Goal: Information Seeking & Learning: Learn about a topic

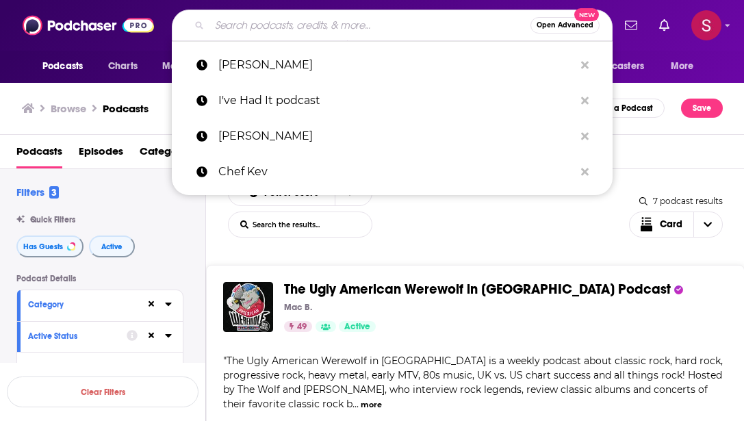
click at [230, 27] on input "Search podcasts, credits, & more..." at bounding box center [369, 25] width 321 height 22
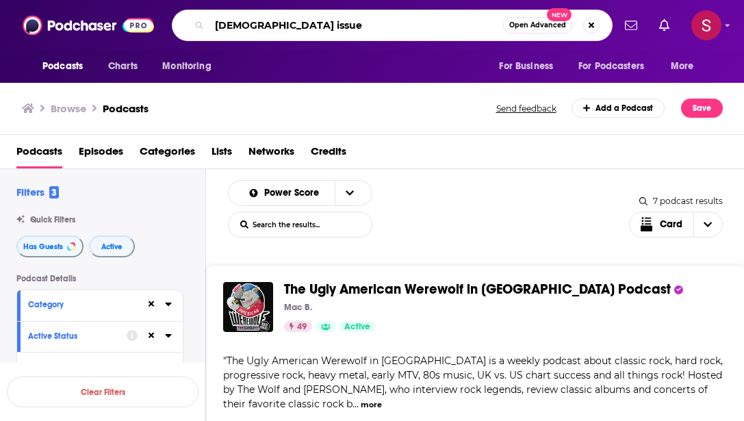
type input "lgbtq issues"
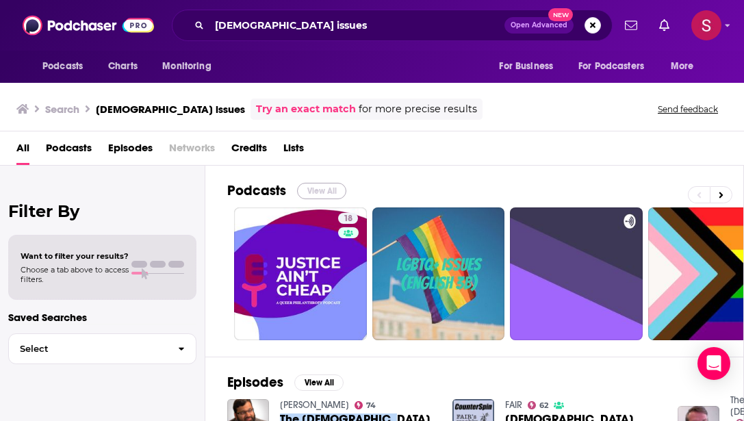
click at [316, 190] on button "View All" at bounding box center [321, 191] width 49 height 16
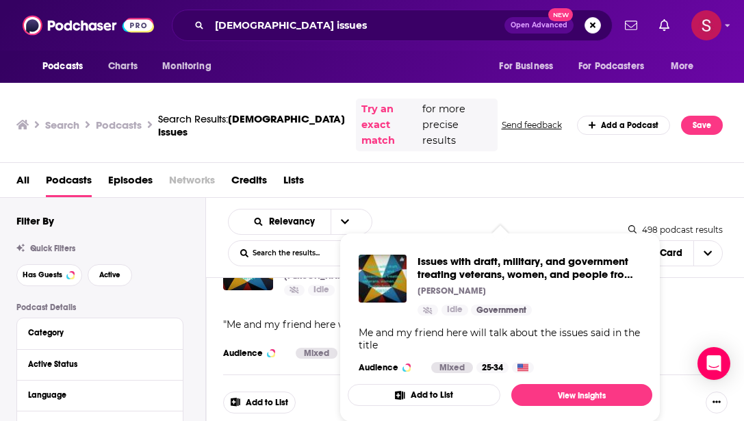
scroll to position [1020, 0]
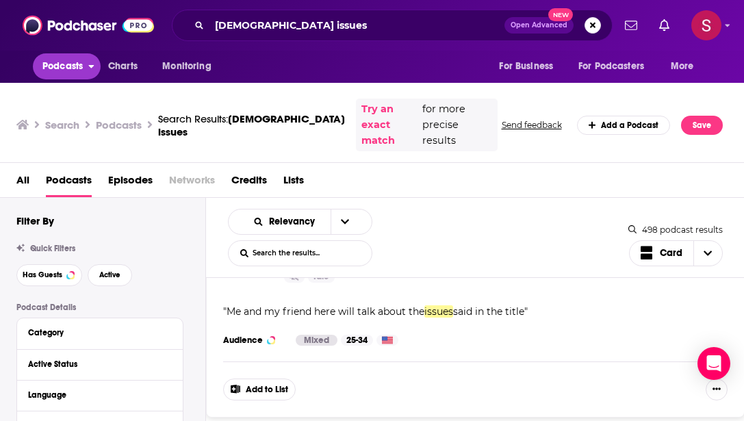
click at [70, 64] on span "Podcasts" at bounding box center [62, 66] width 40 height 19
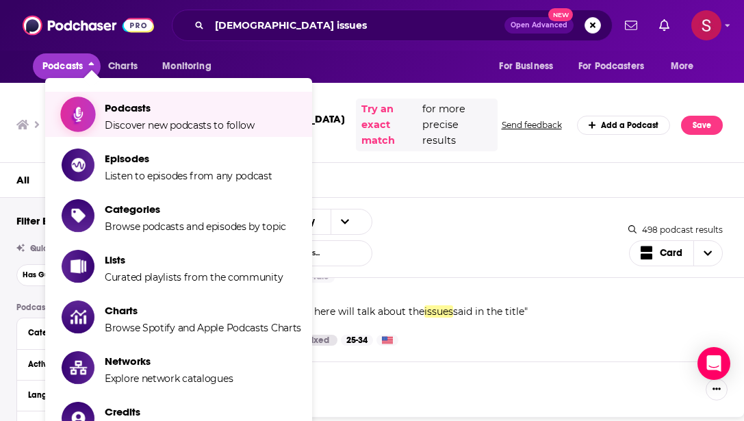
click at [116, 110] on span "Podcasts" at bounding box center [180, 107] width 150 height 13
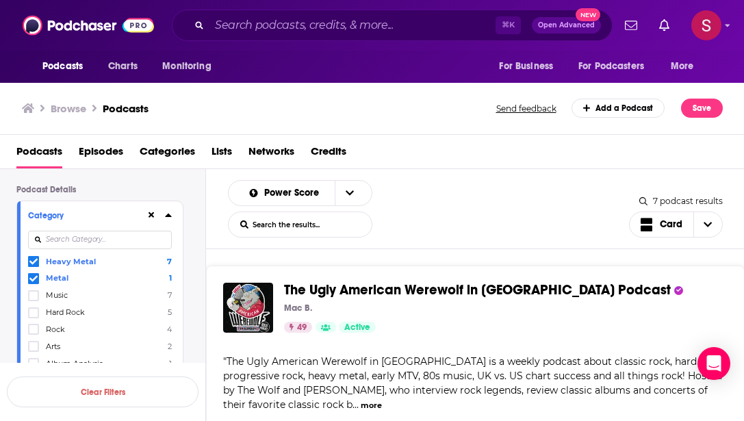
scroll to position [90, 0]
click at [34, 280] on icon at bounding box center [33, 277] width 8 height 6
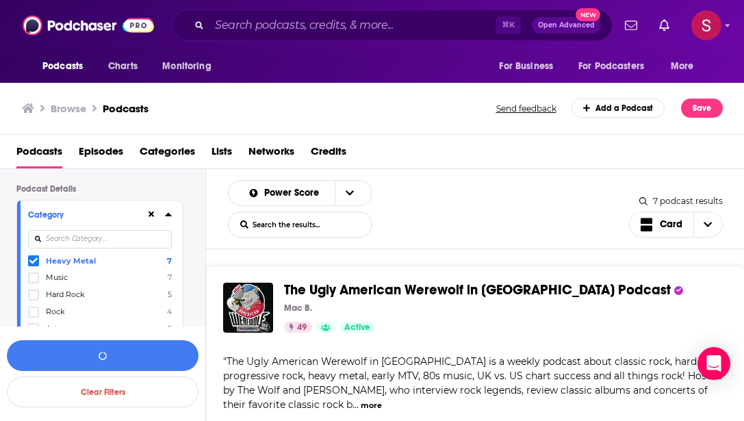
click at [32, 264] on icon at bounding box center [33, 261] width 8 height 6
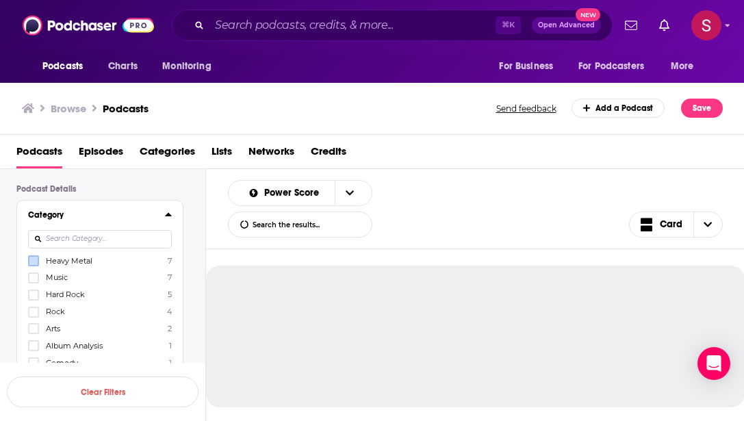
click at [55, 244] on input at bounding box center [100, 239] width 144 height 18
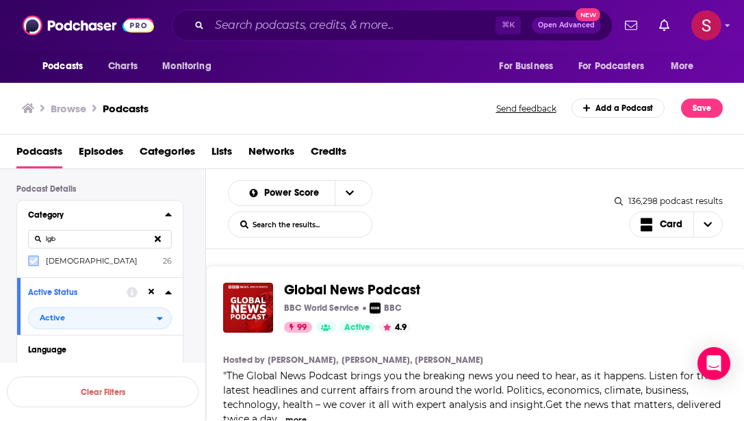
type input "lgb"
click at [34, 261] on icon at bounding box center [33, 261] width 8 height 6
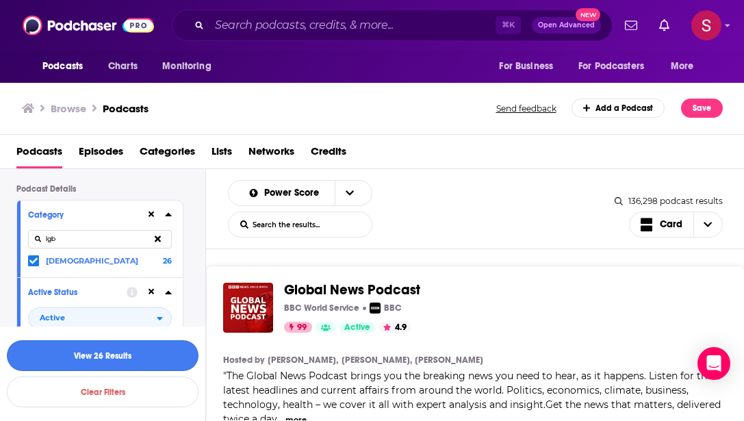
click at [100, 352] on button "View 26 Results" at bounding box center [103, 355] width 192 height 31
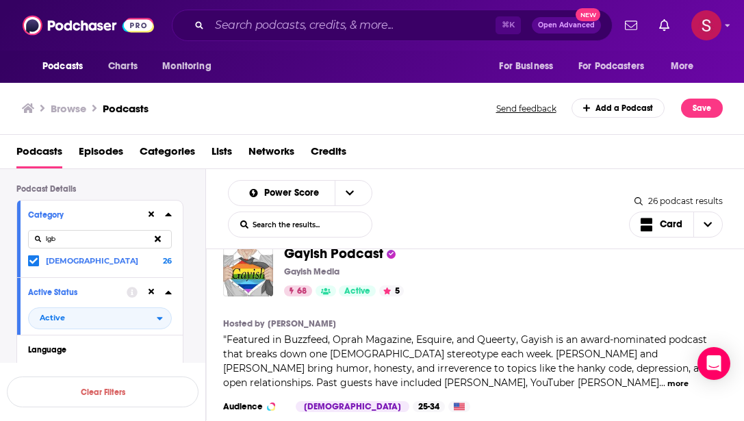
scroll to position [35, 0]
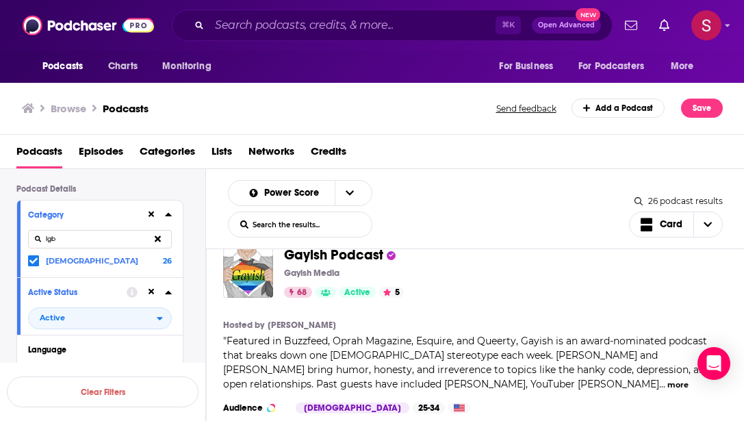
click at [313, 256] on span "Gayish Podcast" at bounding box center [333, 254] width 99 height 17
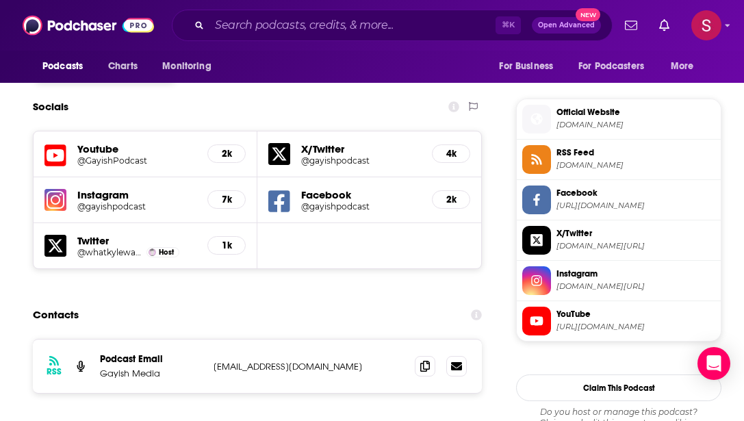
scroll to position [1208, 0]
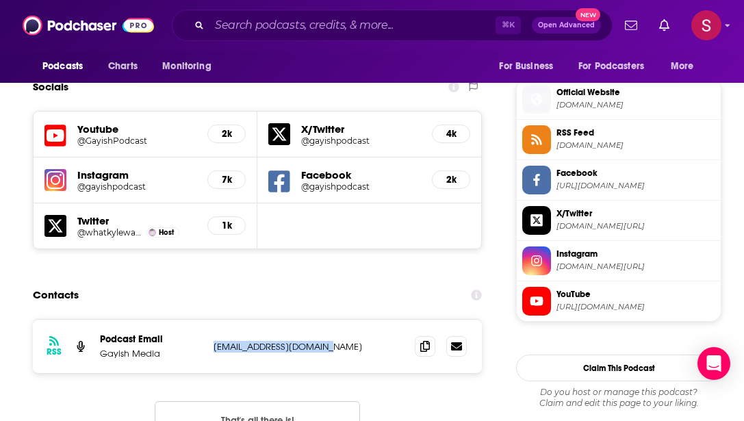
drag, startPoint x: 332, startPoint y: 270, endPoint x: 211, endPoint y: 266, distance: 121.2
click at [211, 319] on div "RSS Podcast Email Gayish Media gayishpodcast@gmail.com gayishpodcast@gmail.com" at bounding box center [257, 345] width 449 height 53
copy p "gayishpodcast@gmail.com"
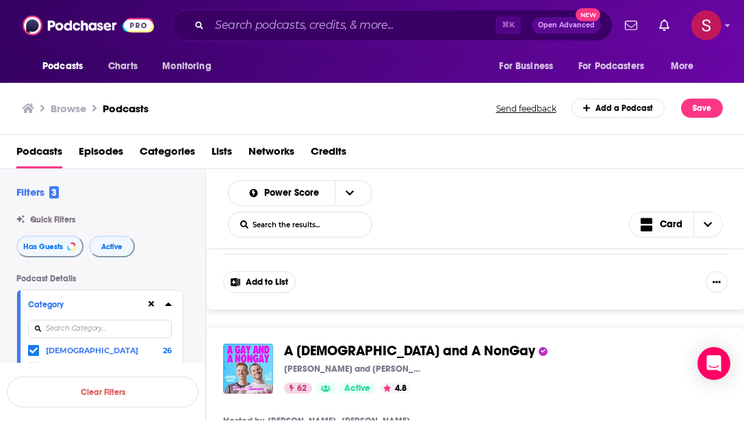
scroll to position [519, 0]
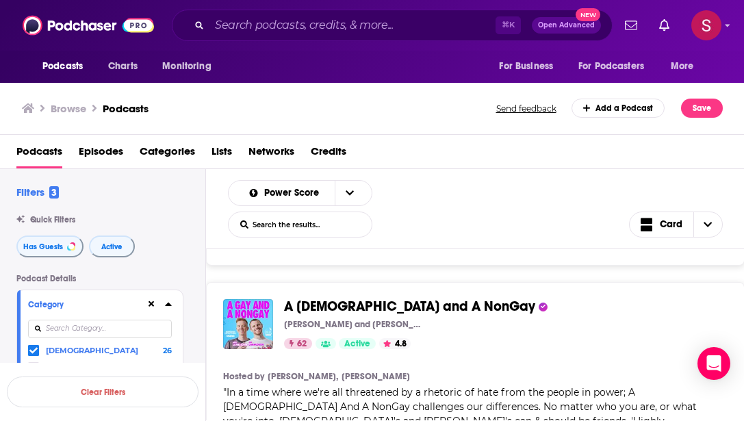
click at [449, 339] on div "62 Active 4.8 Categories Health Fitness Sexuality" at bounding box center [500, 343] width 432 height 11
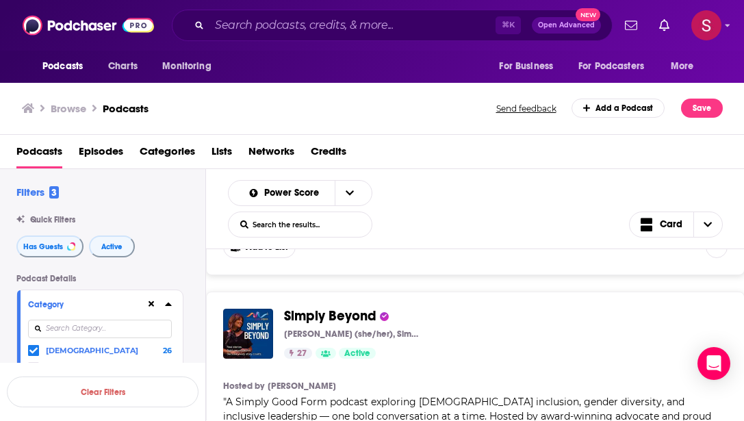
scroll to position [5127, 0]
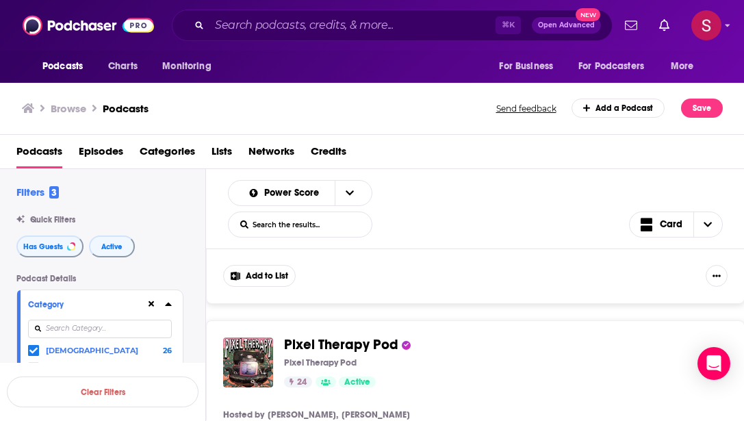
drag, startPoint x: 319, startPoint y: 279, endPoint x: 548, endPoint y: 3, distance: 358.1
click at [0, 0] on div "Podcasts Charts Monitoring ⌘ K Open Advanced New For Business For Podcasters Mo…" at bounding box center [372, 210] width 744 height 421
click at [284, 26] on input "Search podcasts, credits, & more..." at bounding box center [352, 25] width 286 height 22
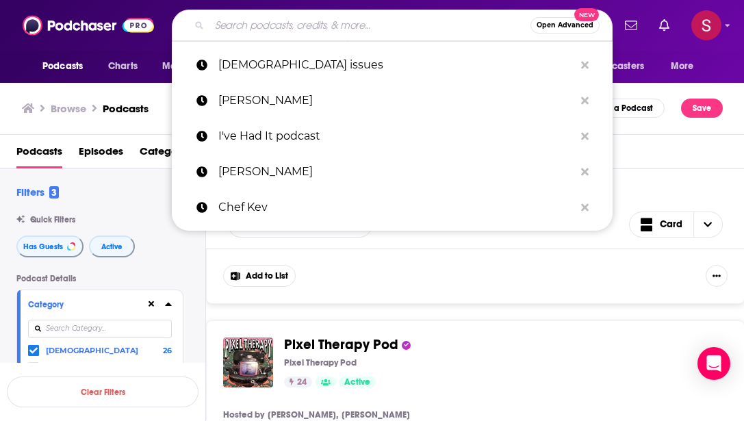
paste input "Movies That Matter"
type input "Movies That Matter"
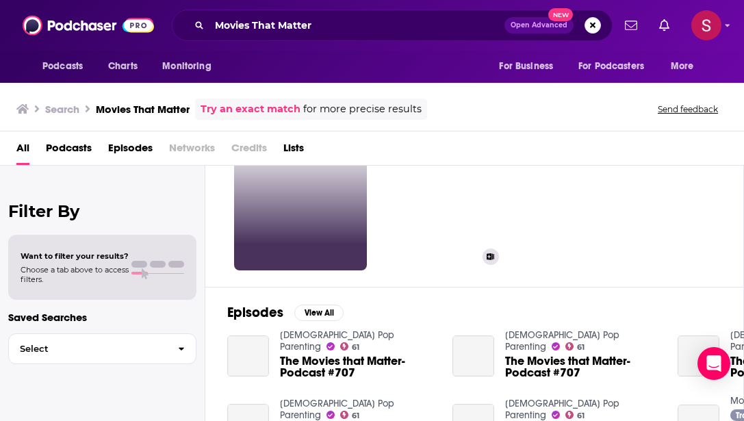
scroll to position [87, 0]
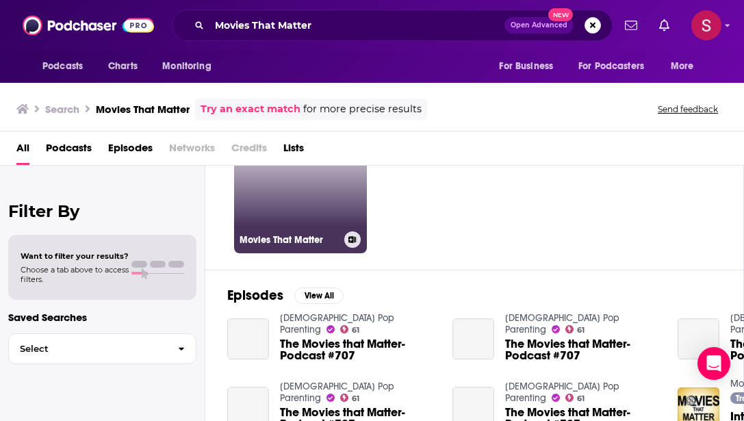
click at [294, 209] on link "Movies That Matter" at bounding box center [300, 186] width 133 height 133
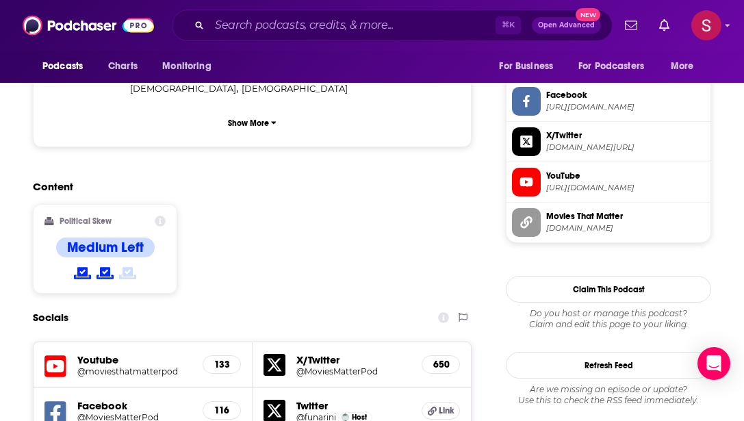
scroll to position [1083, 0]
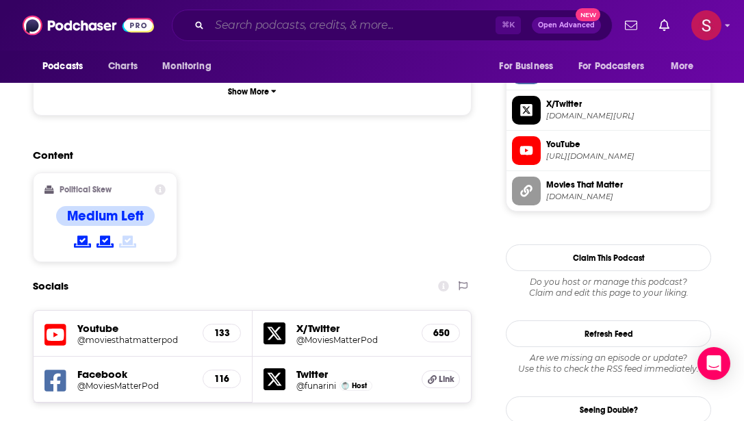
click at [235, 18] on input "Search podcasts, credits, & more..." at bounding box center [352, 25] width 286 height 22
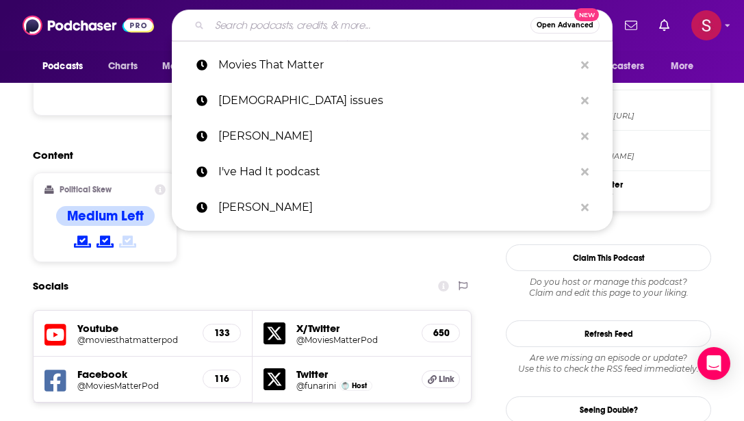
paste input "LGBTQ&A"
type input "LGBTQ&A"
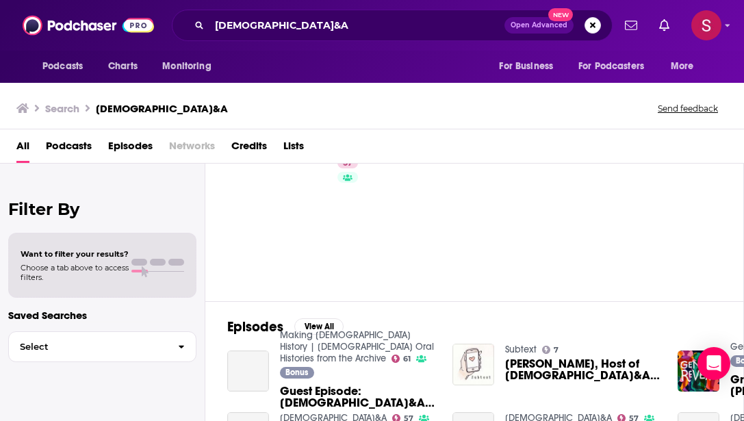
scroll to position [107, 0]
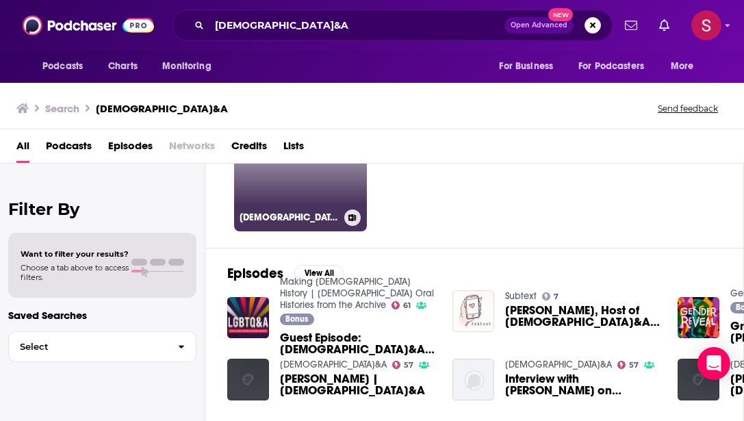
click at [319, 184] on link "57 LGBTQ&A" at bounding box center [300, 165] width 133 height 133
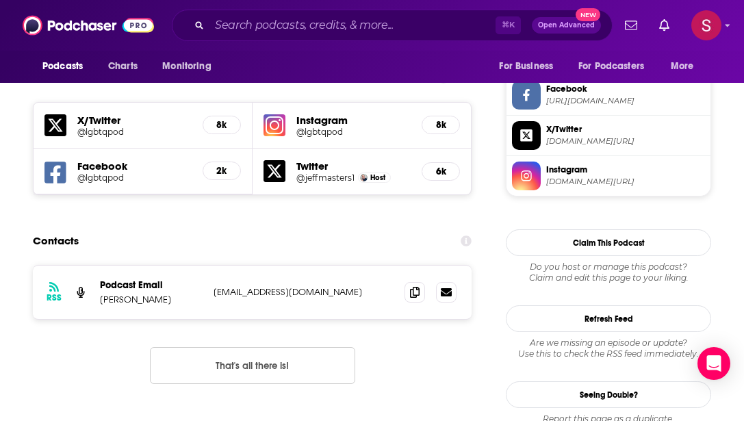
scroll to position [1179, 0]
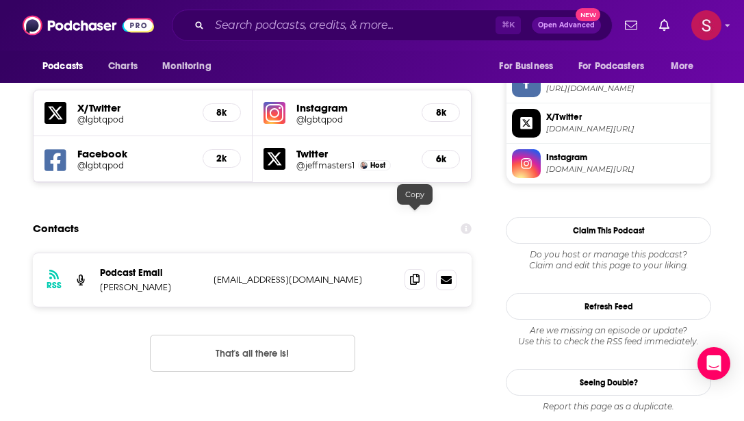
click at [419, 274] on icon at bounding box center [415, 279] width 10 height 11
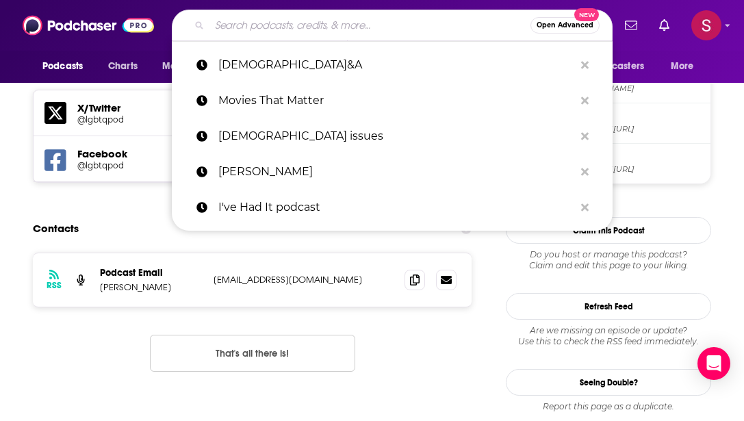
click at [269, 23] on input "Search podcasts, credits, & more..." at bounding box center [369, 25] width 321 height 22
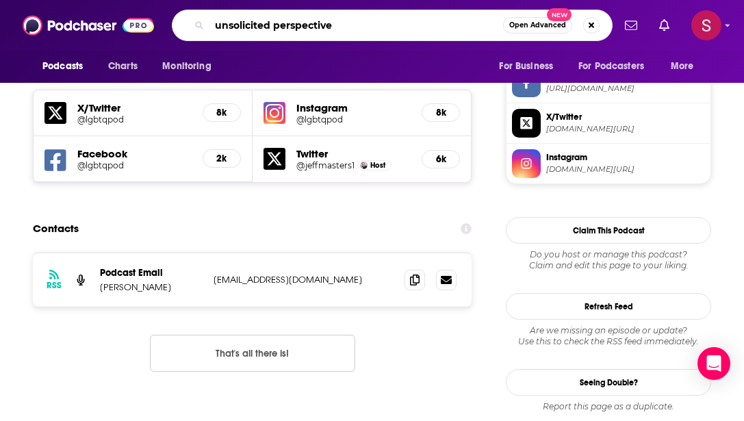
type input "unsolicited perspectives"
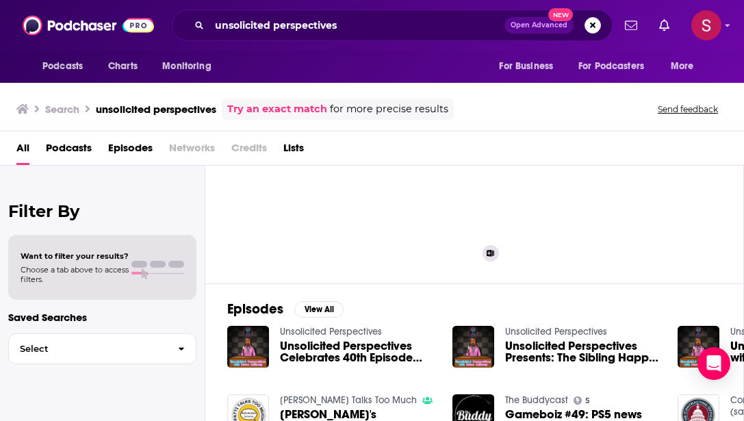
scroll to position [46, 0]
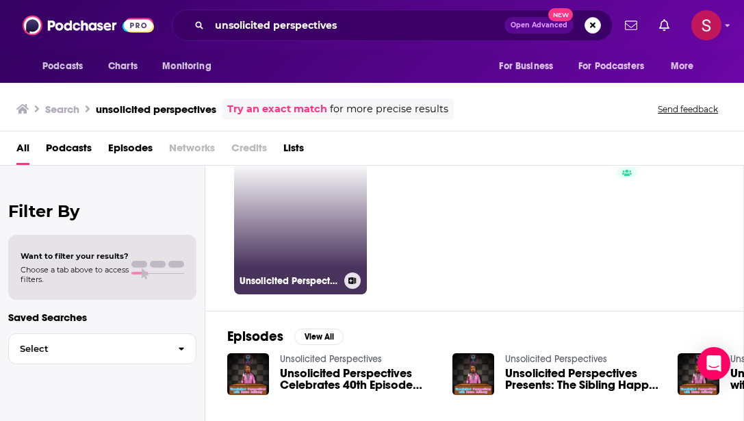
click at [314, 224] on link "Unsolicited Perspectives" at bounding box center [300, 227] width 133 height 133
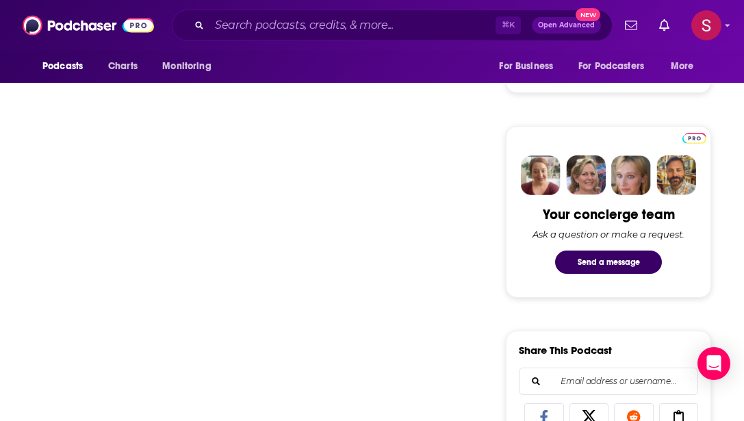
scroll to position [577, 0]
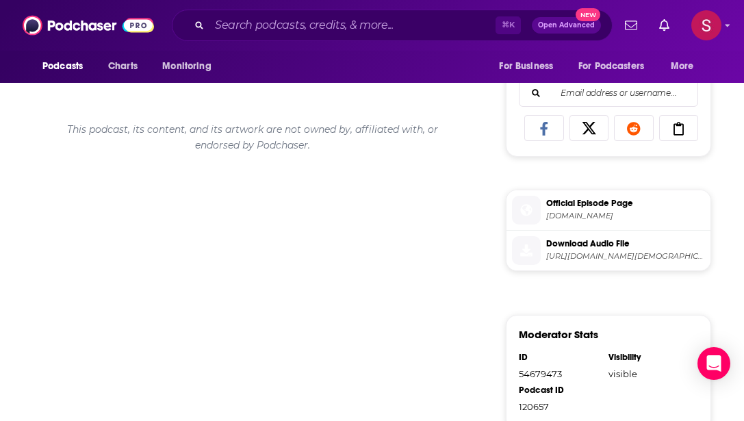
scroll to position [723, 0]
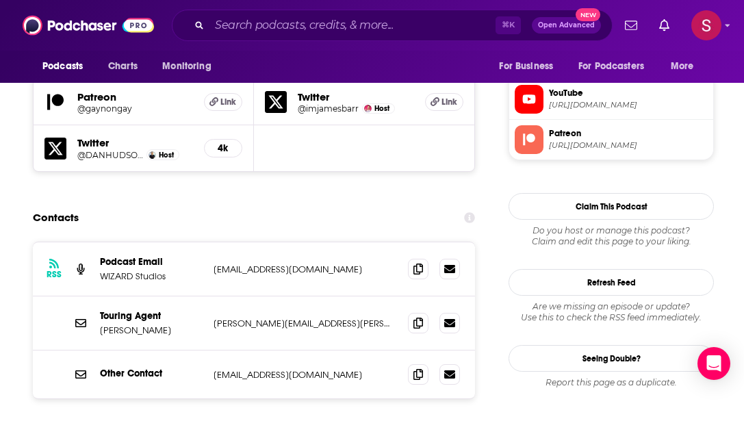
scroll to position [1313, 0]
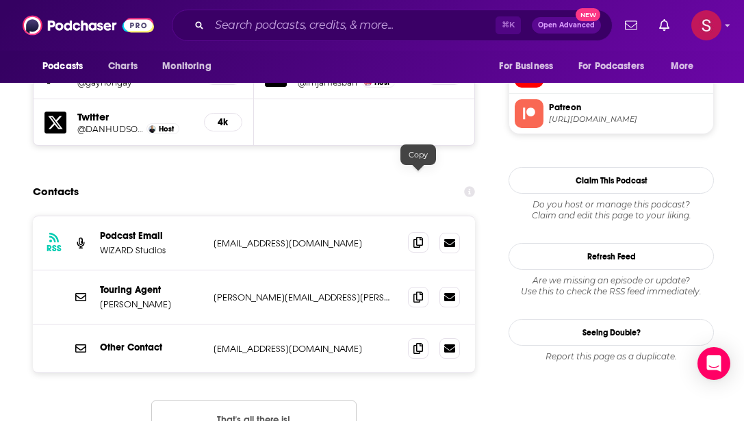
click at [411, 232] on span at bounding box center [418, 242] width 21 height 21
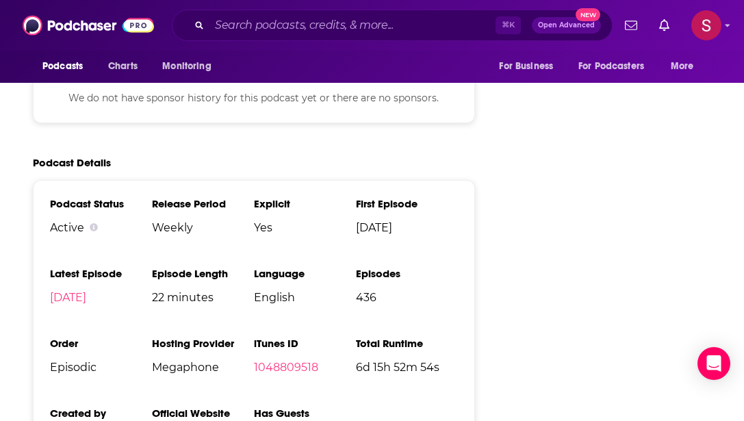
scroll to position [2094, 0]
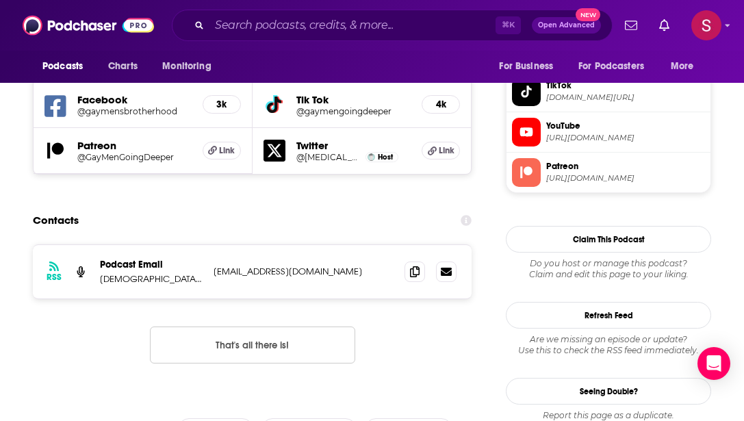
scroll to position [1284, 0]
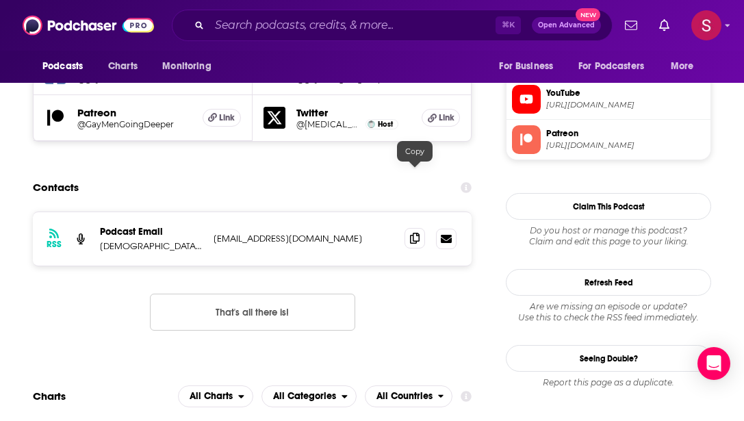
click at [408, 228] on span at bounding box center [414, 238] width 21 height 21
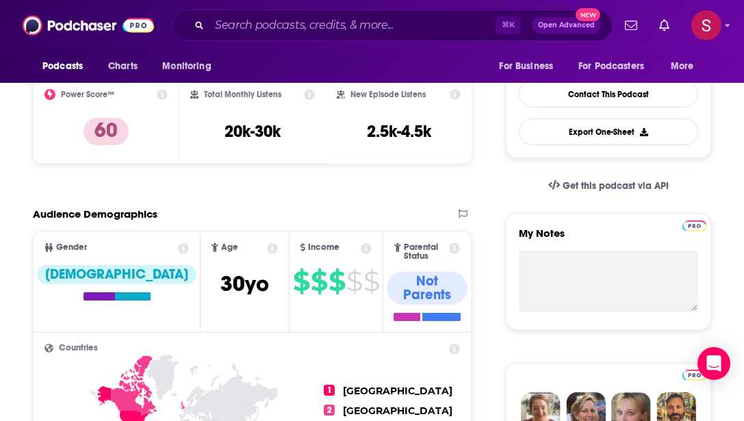
scroll to position [0, 0]
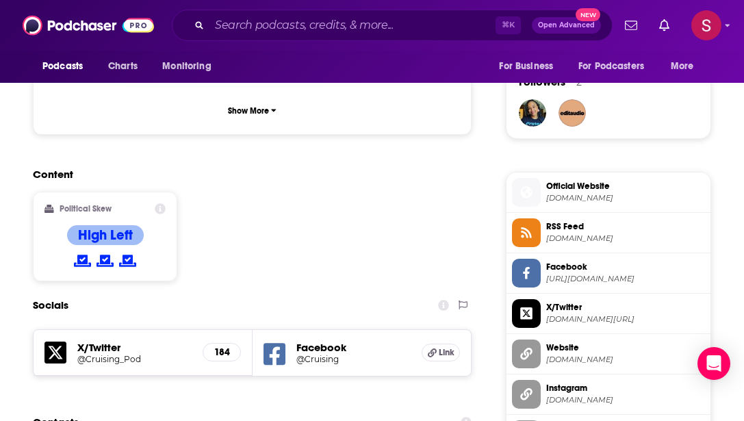
scroll to position [1151, 0]
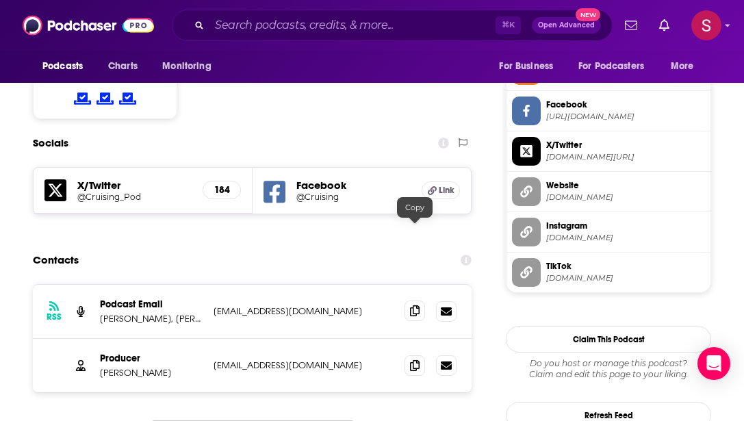
click at [415, 305] on icon at bounding box center [415, 310] width 10 height 11
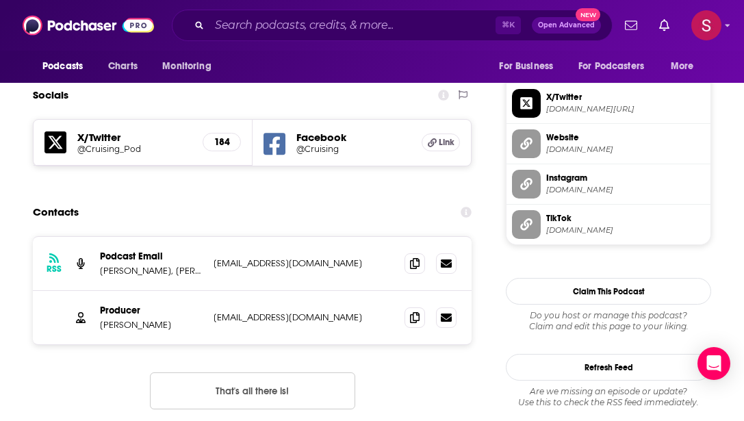
scroll to position [1202, 0]
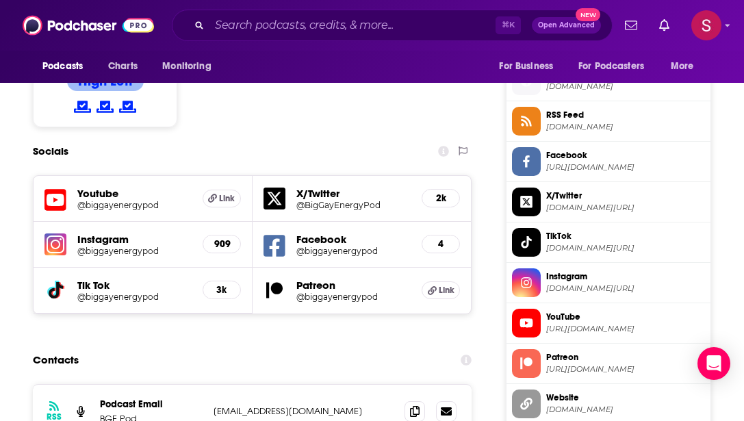
scroll to position [1243, 0]
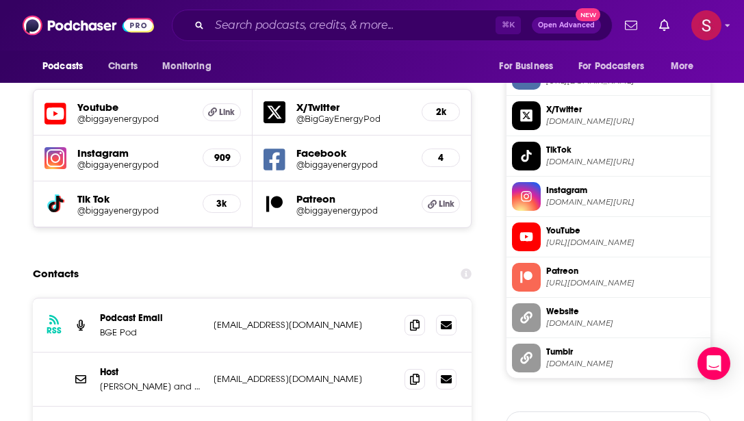
click at [362, 352] on div "Host [PERSON_NAME] and Theora [EMAIL_ADDRESS][DOMAIN_NAME] [EMAIL_ADDRESS][DOMA…" at bounding box center [252, 379] width 439 height 54
click at [413, 373] on icon at bounding box center [415, 378] width 10 height 11
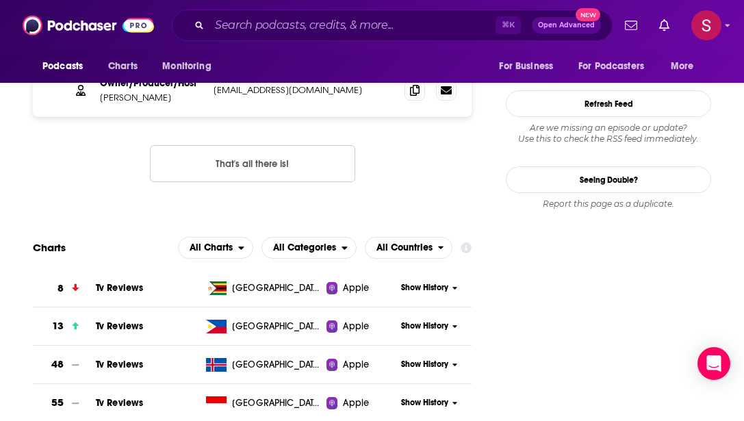
scroll to position [1931, 0]
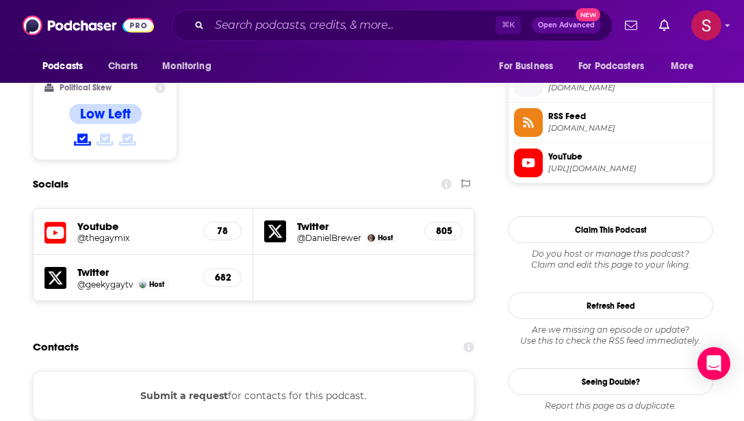
scroll to position [1266, 0]
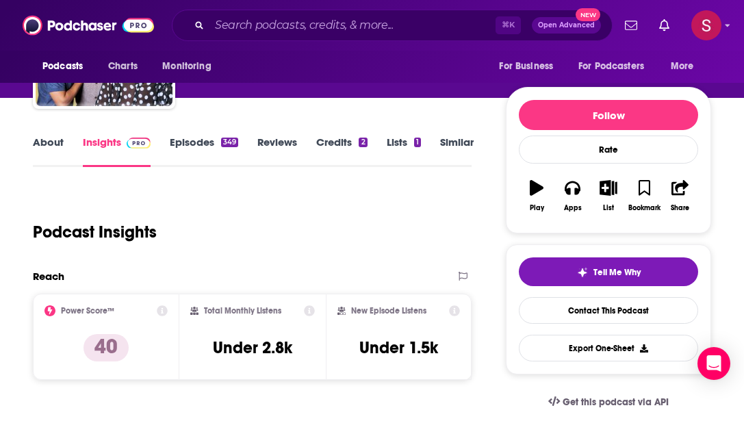
scroll to position [127, 0]
